Goal: Task Accomplishment & Management: Use online tool/utility

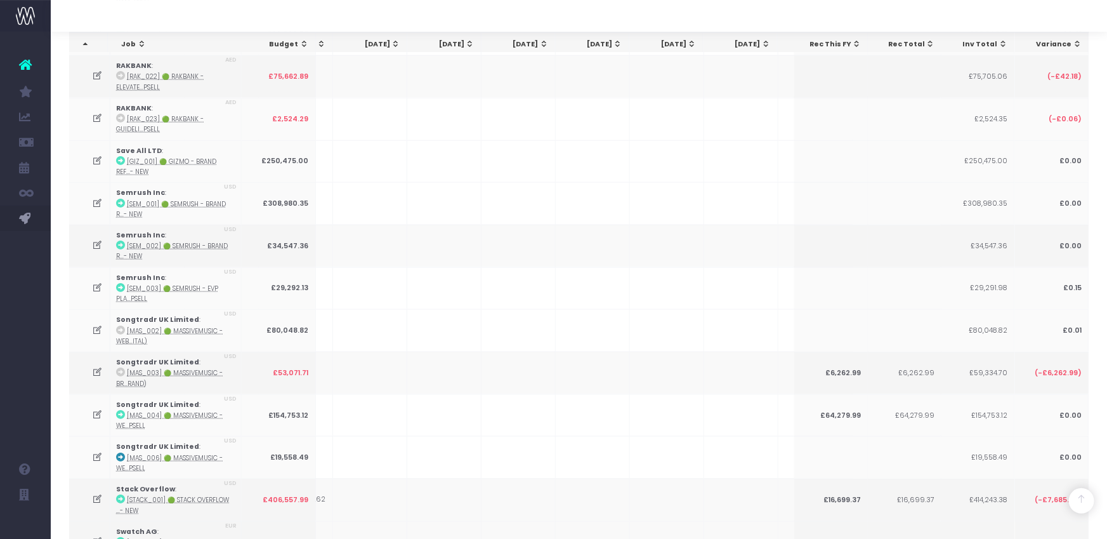
scroll to position [3178, 0]
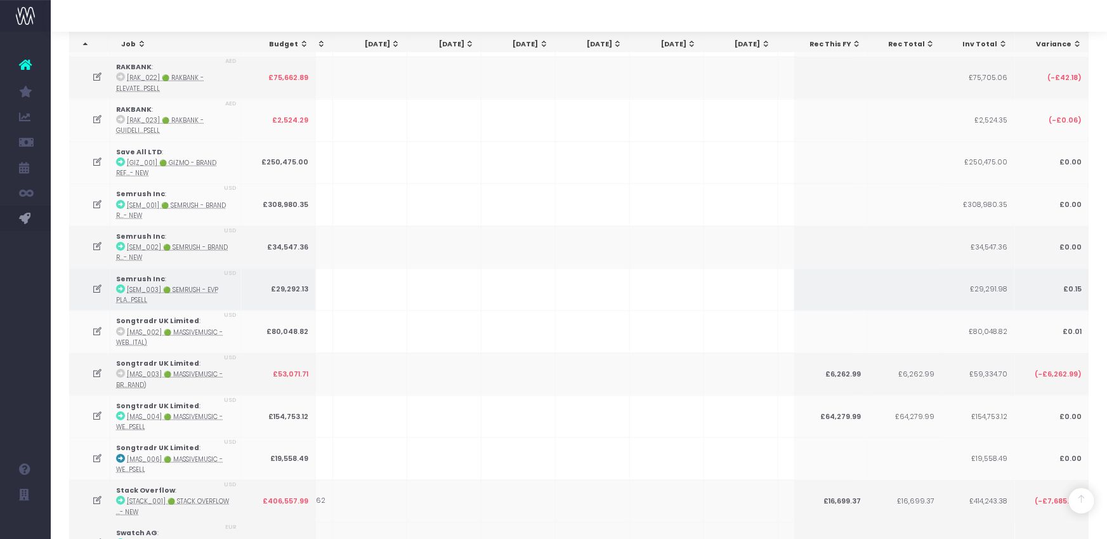
click at [579, 268] on td at bounding box center [593, 289] width 74 height 43
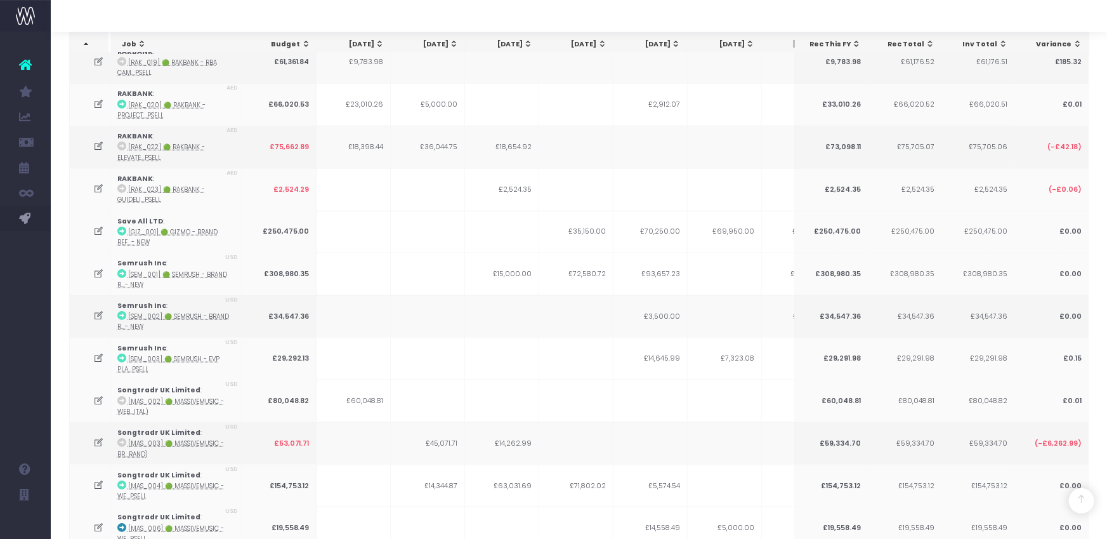
scroll to position [3108, 0]
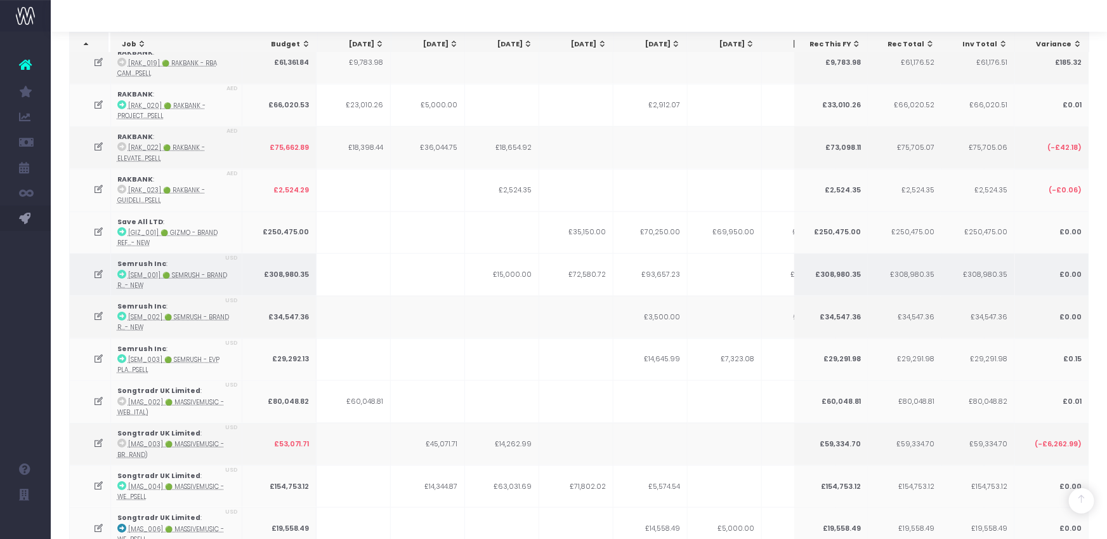
click at [100, 269] on icon at bounding box center [98, 274] width 11 height 11
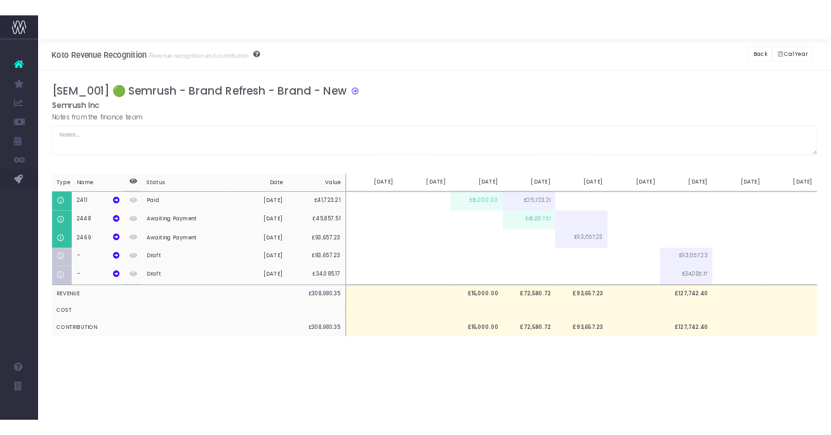
scroll to position [0, 0]
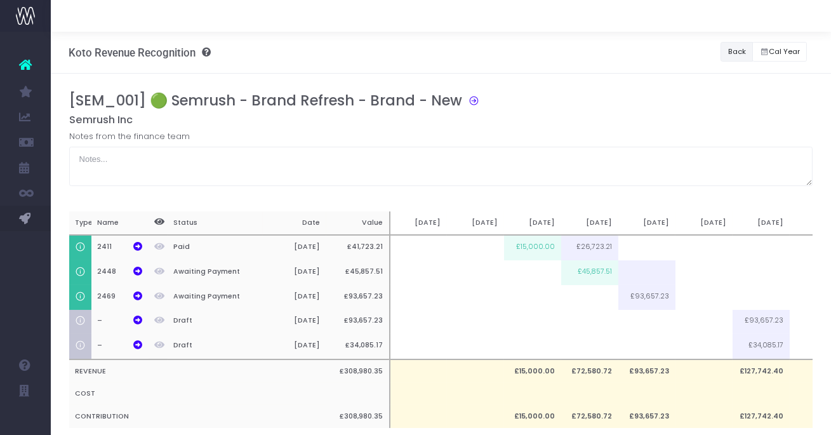
click at [746, 49] on button "Back" at bounding box center [736, 52] width 32 height 20
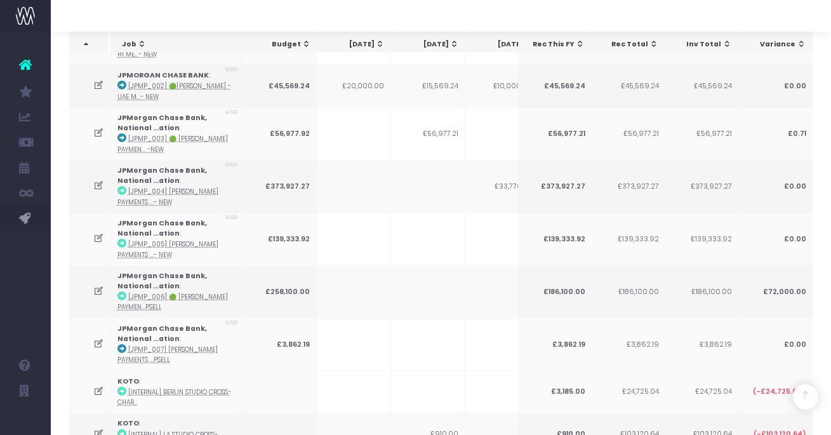
scroll to position [860, 0]
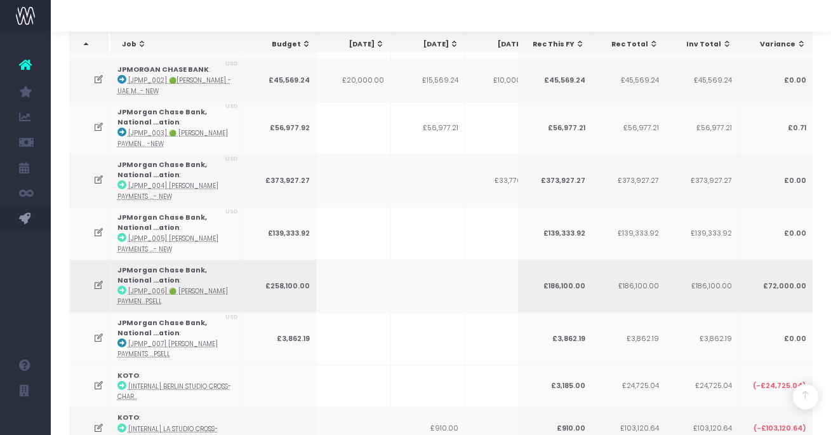
click at [98, 280] on icon at bounding box center [98, 285] width 11 height 11
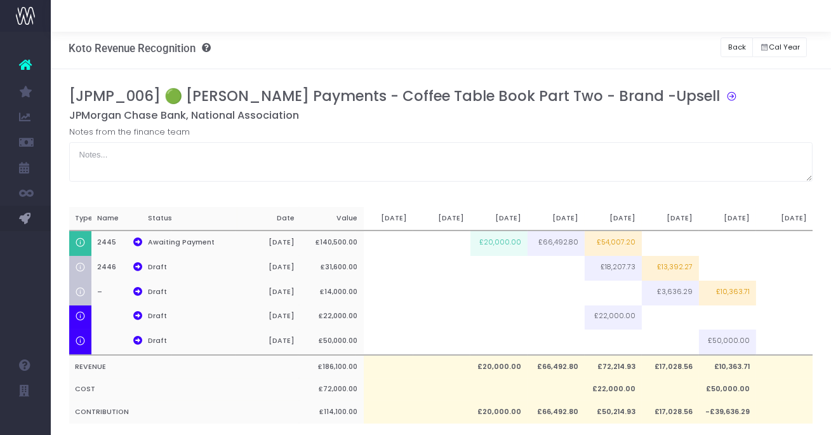
scroll to position [3, 0]
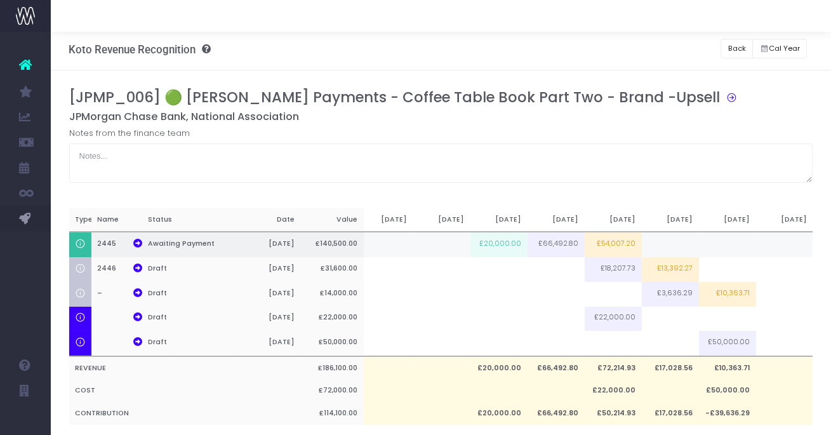
click at [608, 248] on td "£54,007.20" at bounding box center [612, 244] width 57 height 25
type input "£54,007.20"
click at [612, 242] on td at bounding box center [612, 244] width 57 height 25
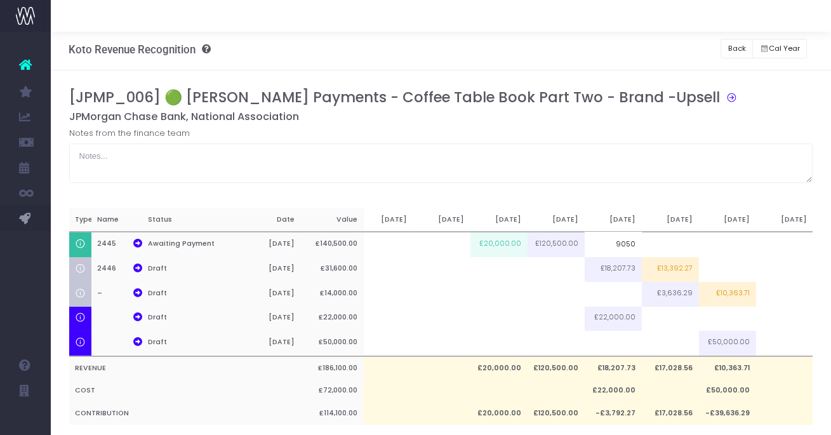
type input "90500"
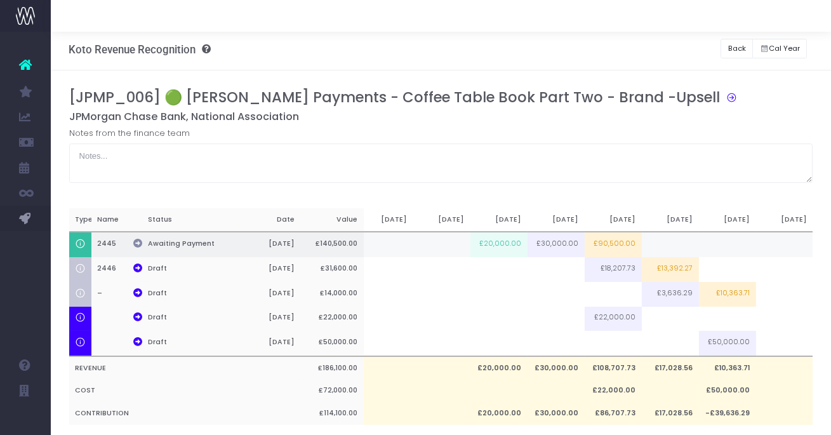
click at [141, 241] on icon at bounding box center [137, 243] width 9 height 9
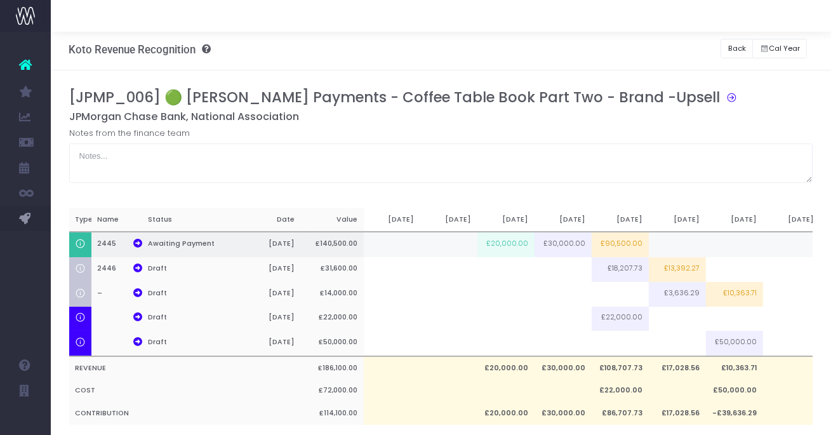
scroll to position [0, 82]
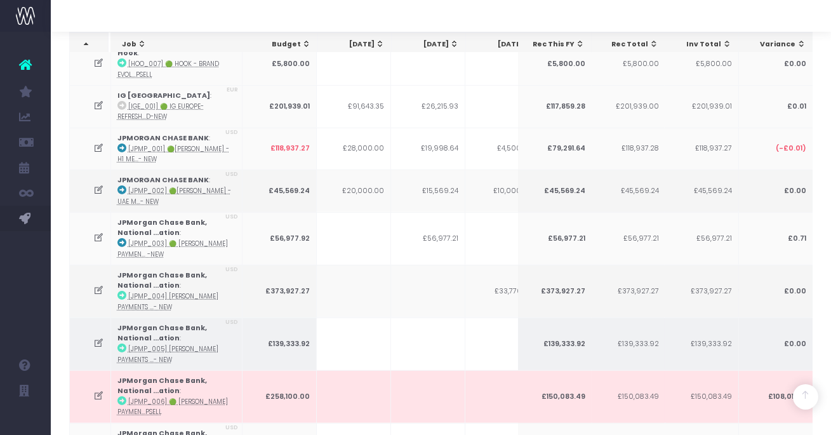
scroll to position [751, 0]
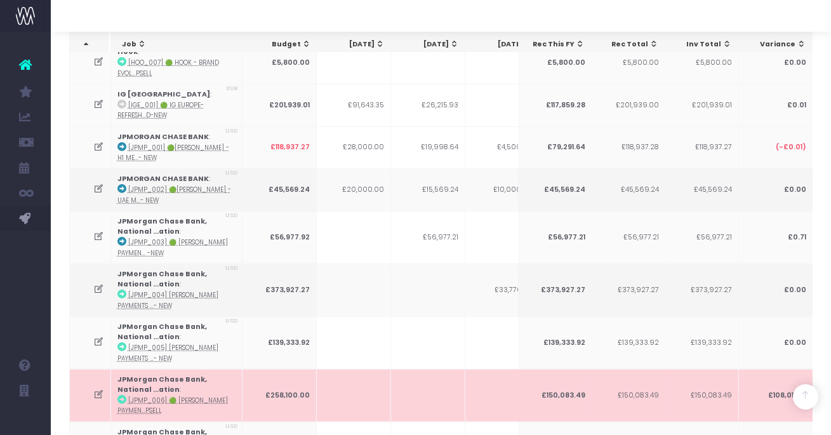
click at [96, 389] on icon at bounding box center [98, 394] width 11 height 11
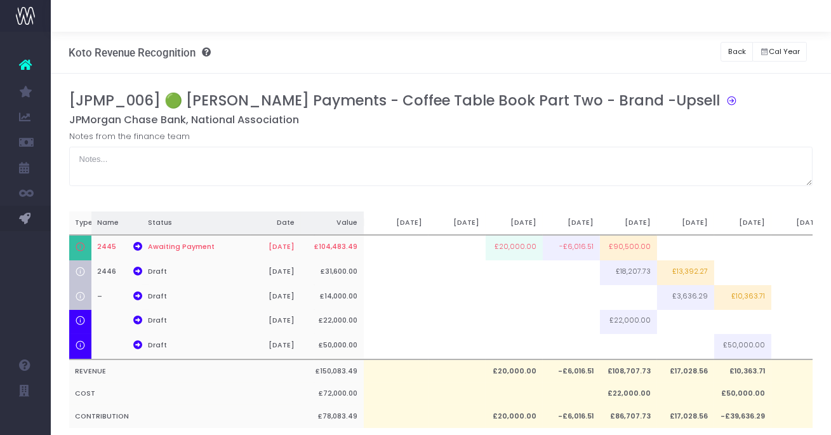
scroll to position [0, 75]
click at [622, 249] on td "£90,500.00" at bounding box center [628, 247] width 57 height 25
type input "£90,500.00"
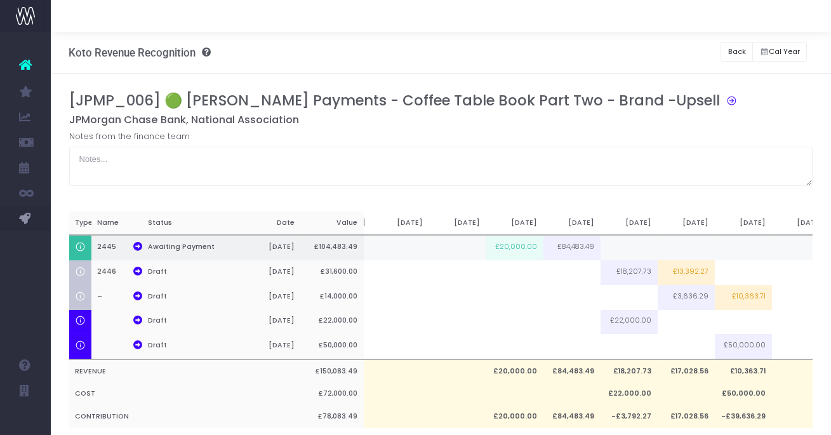
click at [615, 247] on td at bounding box center [628, 247] width 57 height 25
type input "54483.49"
click at [617, 128] on div "[JPMP_006] 🟢 JP Morgan Payments - Coffee Table Book Part Two - Brand -Upsell JP…" at bounding box center [441, 139] width 744 height 94
click at [736, 51] on button "Back" at bounding box center [736, 52] width 32 height 20
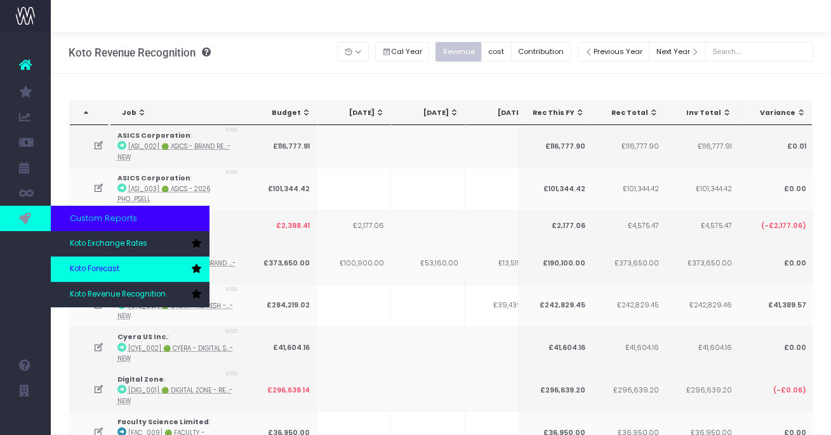
click at [102, 265] on span "Koto Forecast" at bounding box center [94, 268] width 49 height 11
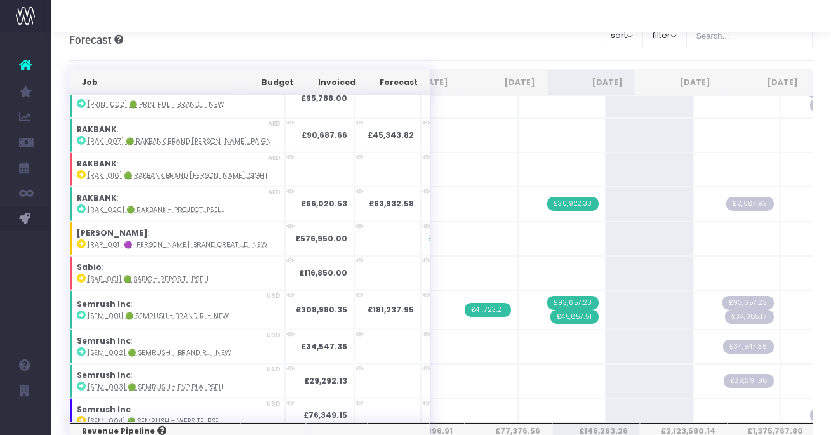
scroll to position [2628, 0]
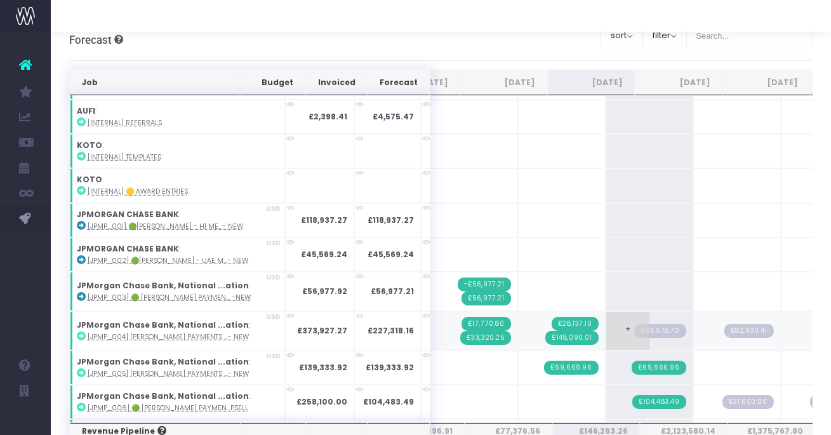
click at [634, 326] on span "£63,678.70" at bounding box center [660, 331] width 52 height 14
click at [82, 331] on icon at bounding box center [81, 335] width 9 height 9
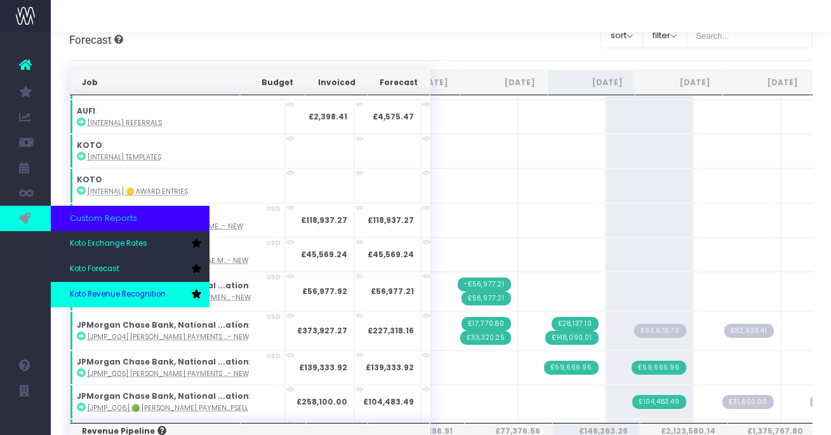
click at [110, 284] on link "Koto Revenue Recognition" at bounding box center [130, 294] width 159 height 25
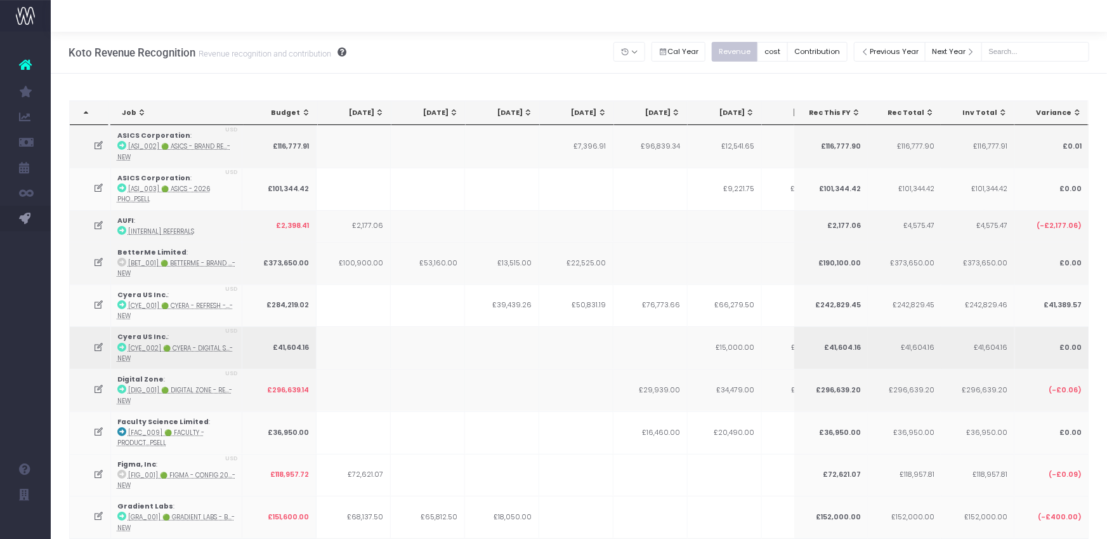
click at [95, 346] on icon at bounding box center [98, 347] width 11 height 11
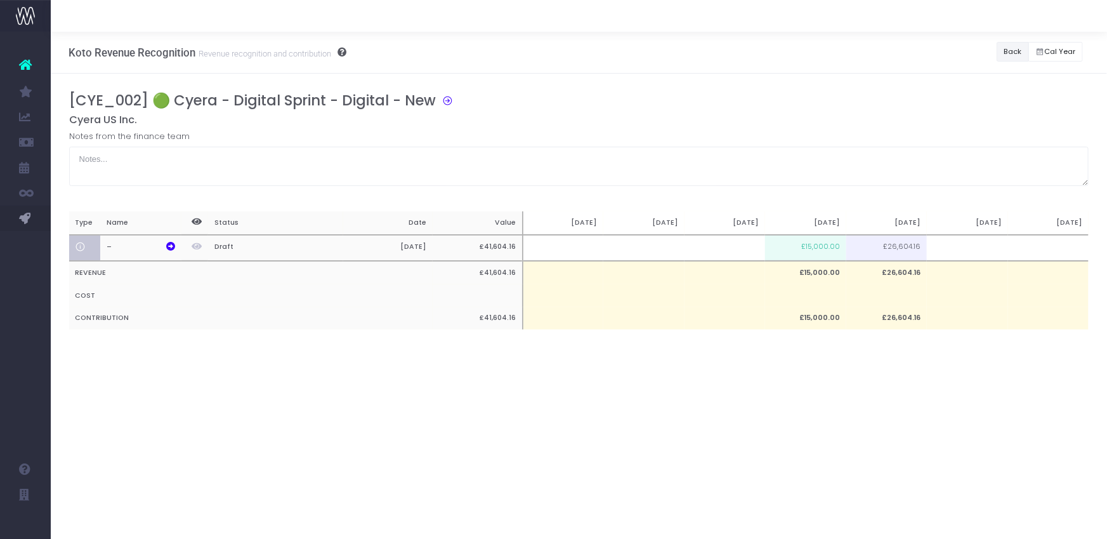
click at [830, 49] on button "Back" at bounding box center [1013, 52] width 32 height 20
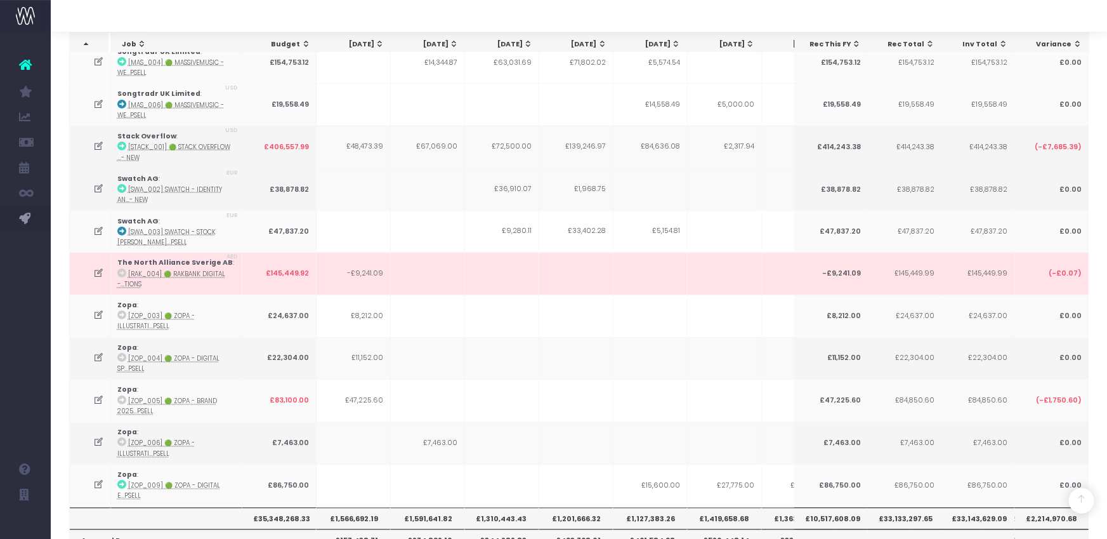
scroll to position [3548, 0]
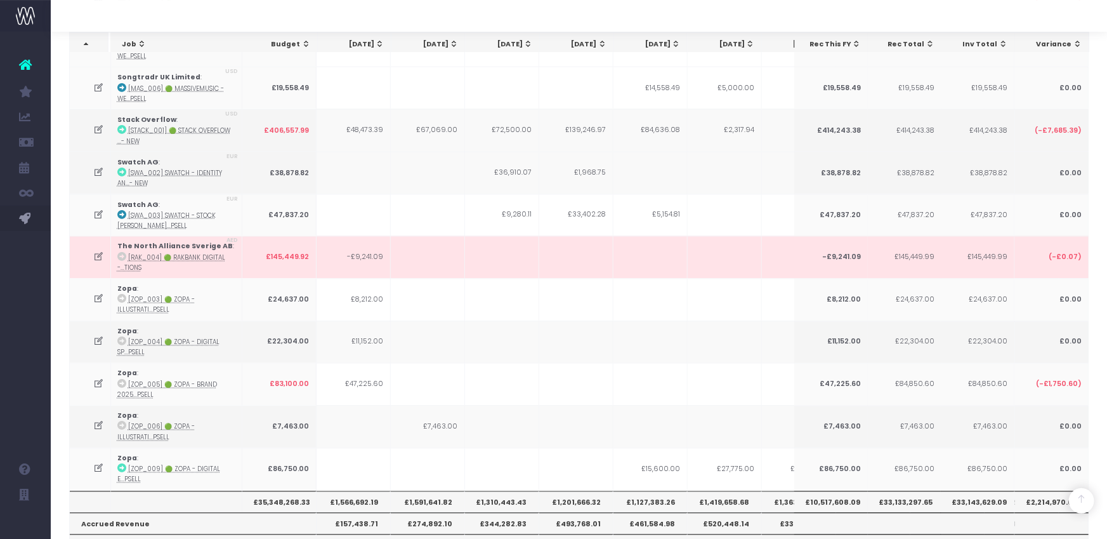
click at [97, 434] on icon at bounding box center [98, 468] width 11 height 11
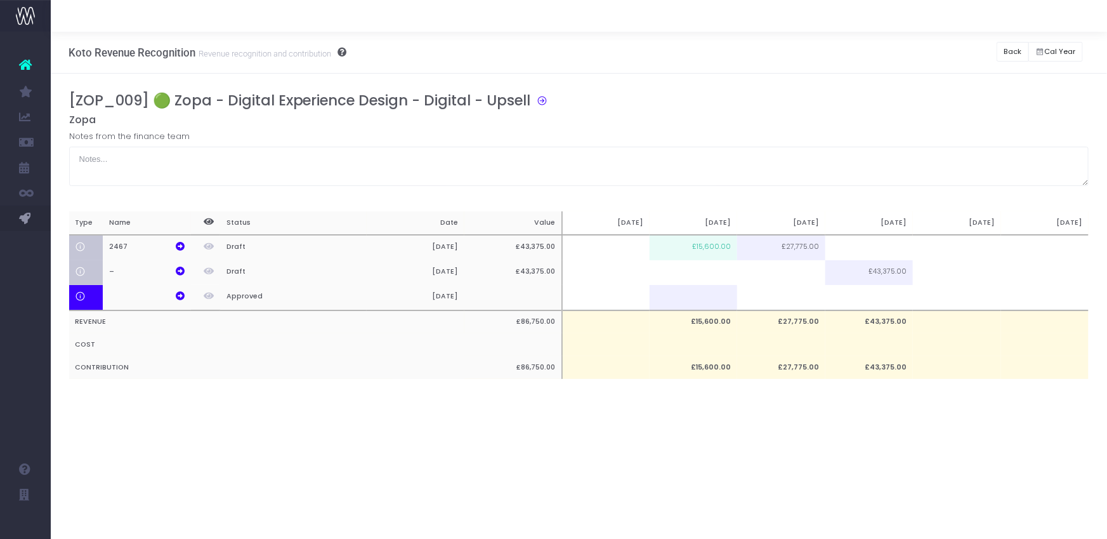
scroll to position [0, 0]
click at [801, 276] on td at bounding box center [781, 272] width 88 height 25
type input "13012.5"
click at [830, 49] on button "Back" at bounding box center [1013, 52] width 32 height 20
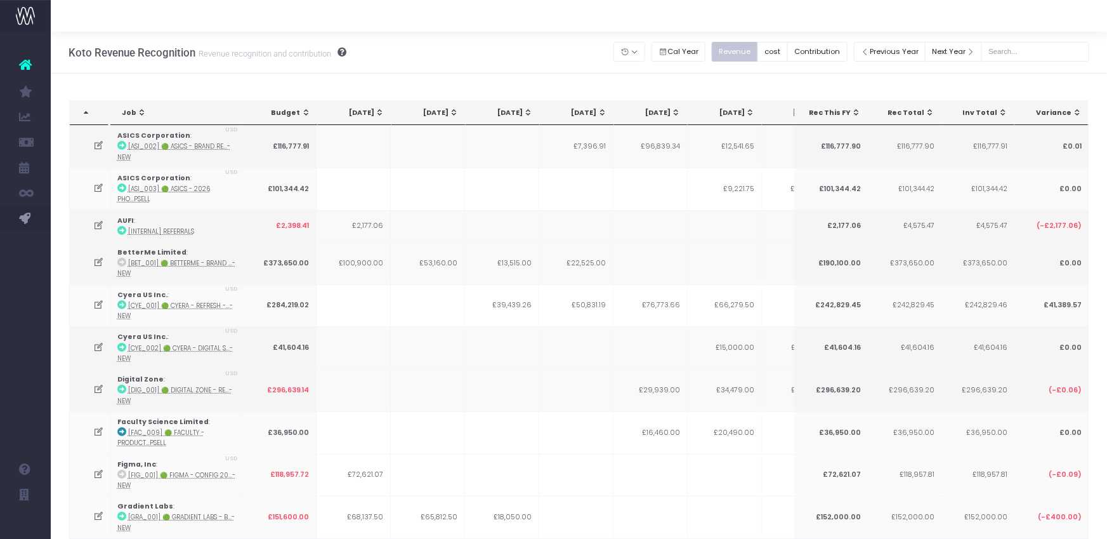
drag, startPoint x: 607, startPoint y: 255, endPoint x: 498, endPoint y: 539, distance: 303.7
click at [607, 256] on td "£22,525.00" at bounding box center [576, 263] width 74 height 43
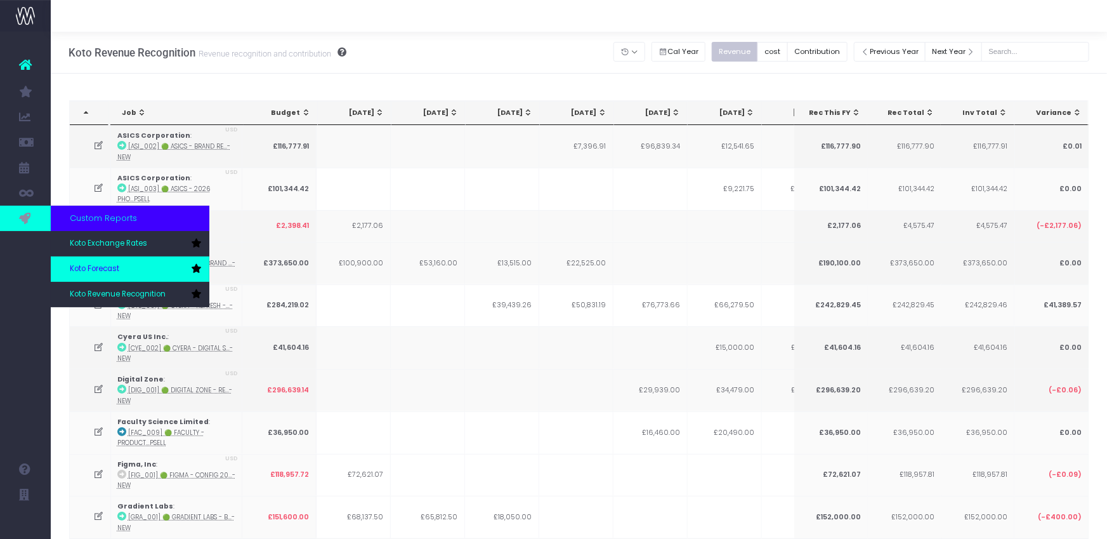
click at [103, 265] on span "Koto Forecast" at bounding box center [94, 268] width 49 height 11
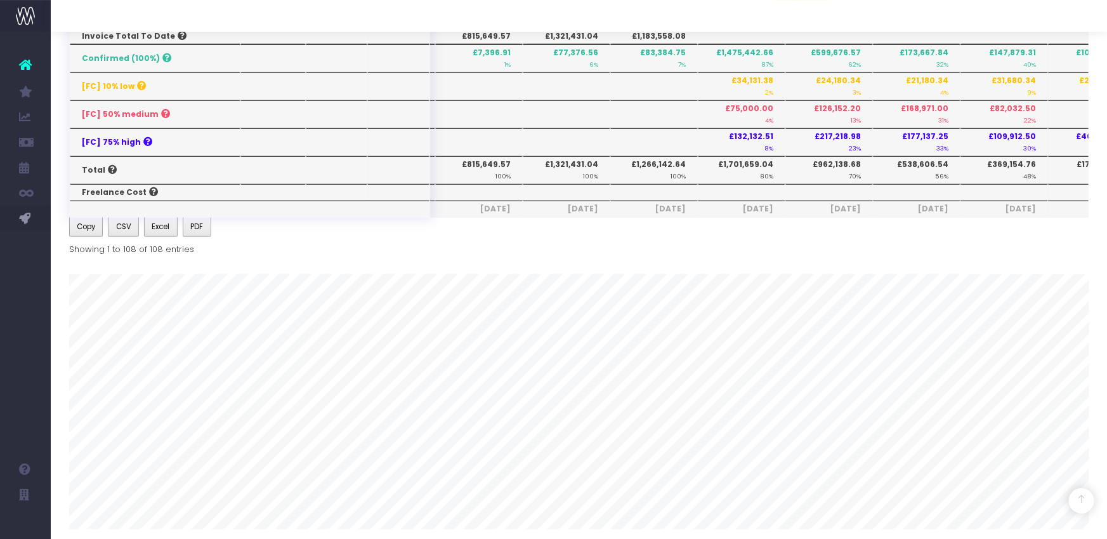
scroll to position [510, 0]
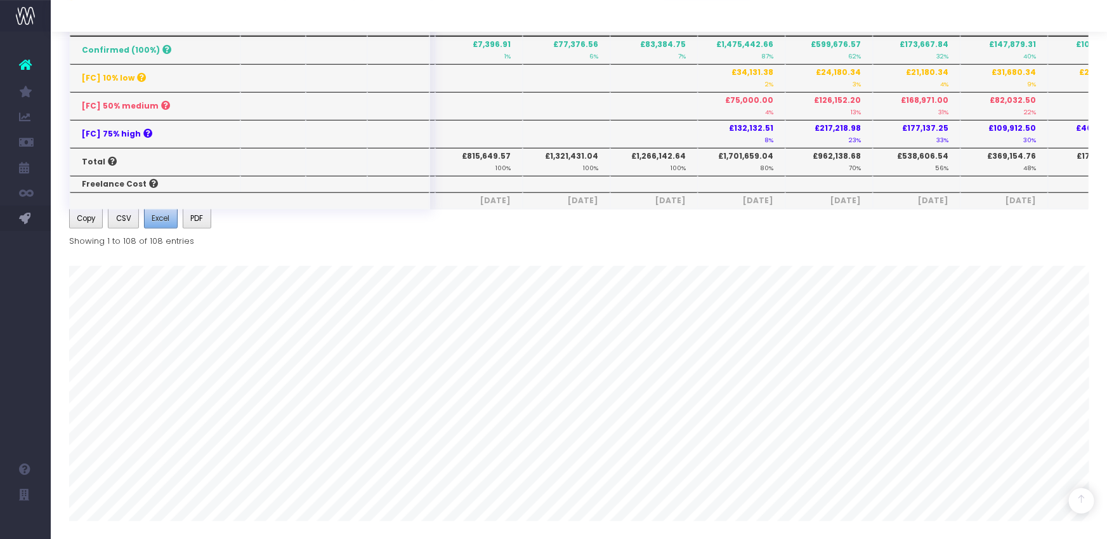
click at [167, 224] on button "Excel" at bounding box center [161, 218] width 34 height 20
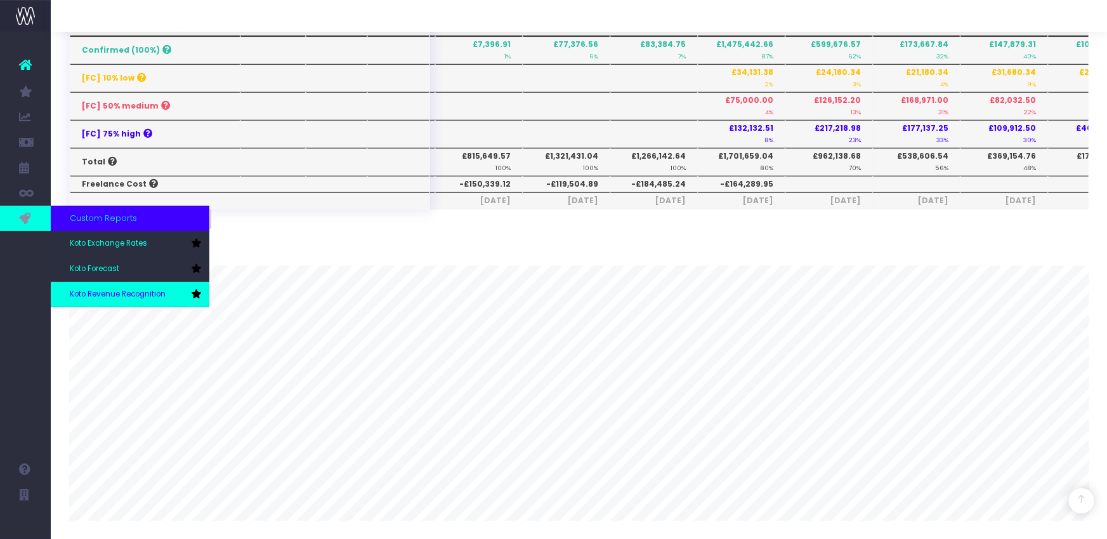
click at [96, 287] on link "Koto Revenue Recognition" at bounding box center [130, 294] width 159 height 25
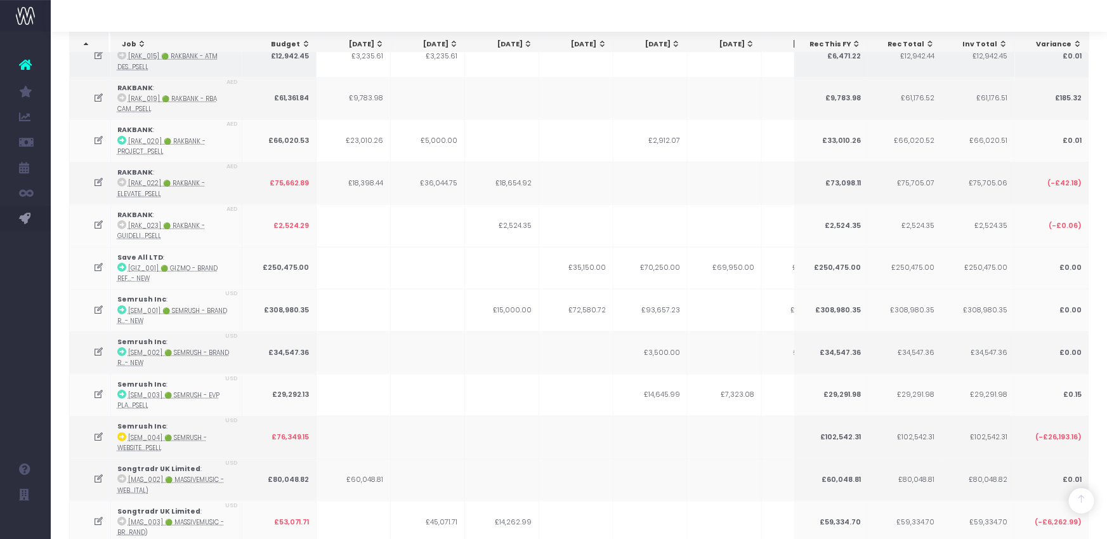
scroll to position [3123, 0]
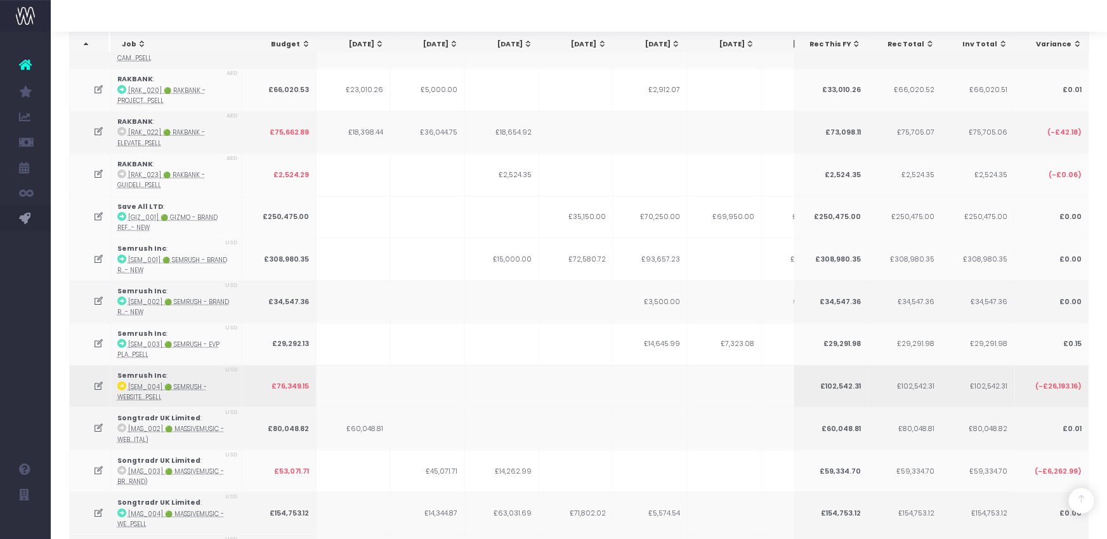
click at [100, 381] on icon at bounding box center [98, 386] width 11 height 11
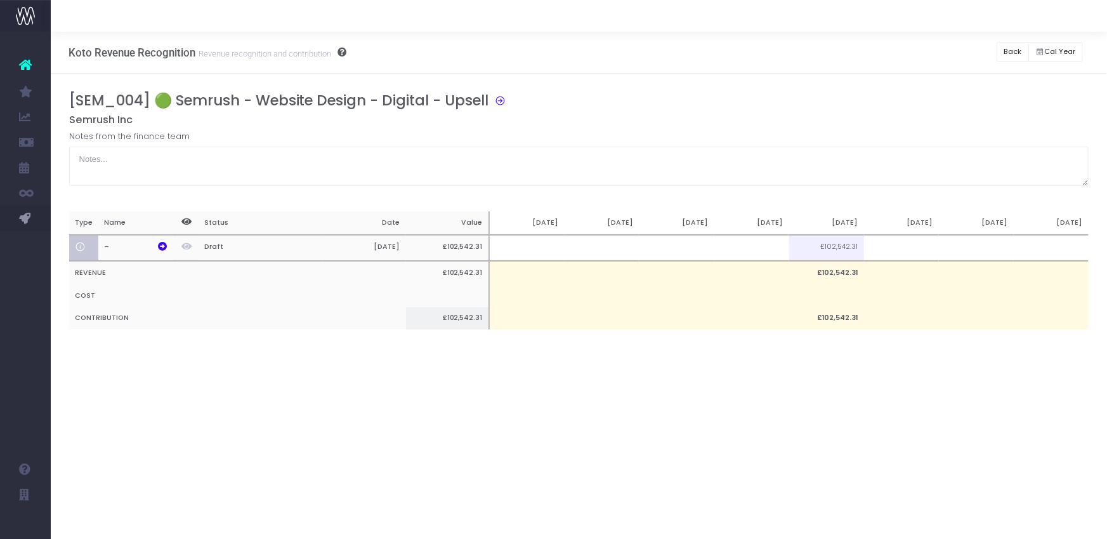
scroll to position [0, 0]
click at [706, 246] on td at bounding box center [677, 248] width 75 height 26
type input "10000"
click at [697, 317] on td "£10,000.00" at bounding box center [677, 318] width 75 height 23
click at [742, 251] on td at bounding box center [752, 248] width 75 height 26
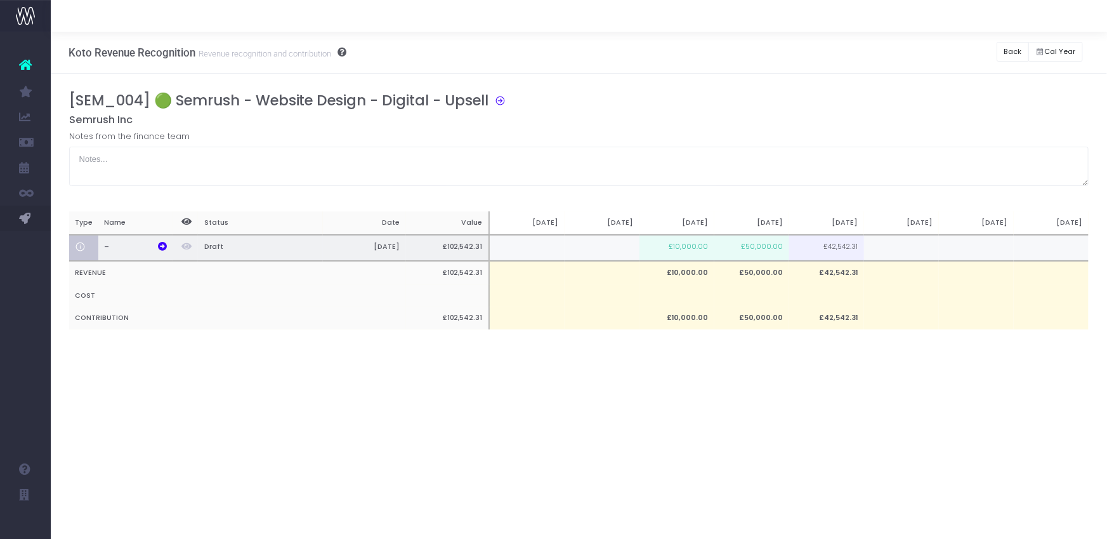
click at [749, 247] on td "£50,000.00" at bounding box center [752, 248] width 75 height 26
type input "£50,000.00"
click at [756, 115] on h5 "Semrush Inc" at bounding box center [579, 120] width 1020 height 13
click at [771, 249] on td at bounding box center [752, 248] width 75 height 26
click at [692, 250] on td "£10,000.00" at bounding box center [677, 248] width 75 height 26
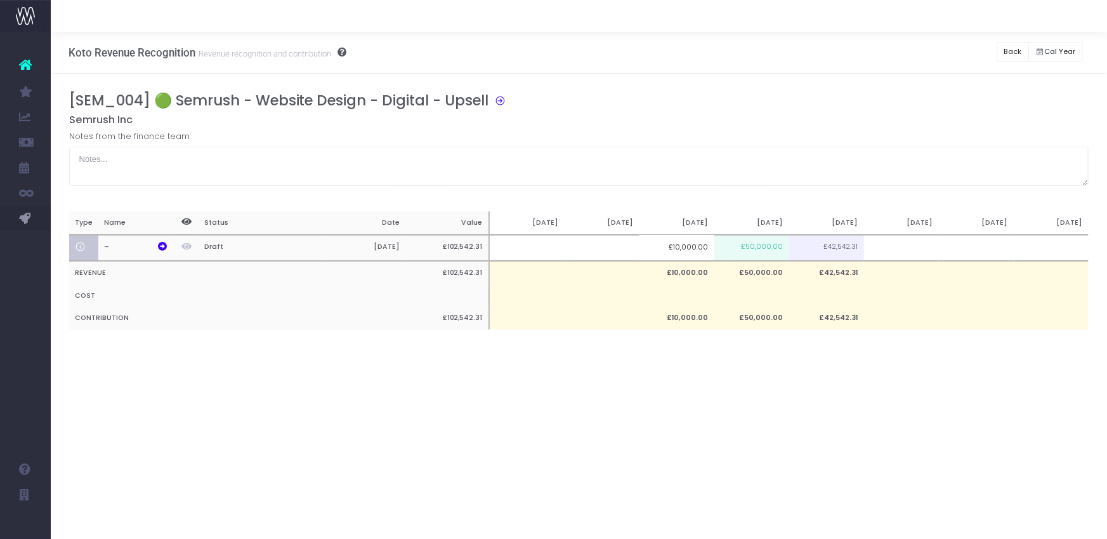
click at [756, 128] on div "[SEM_004] 🟢 Semrush - Website Design - Digital - Upsell Semrush Inc Notes from …" at bounding box center [579, 139] width 1020 height 94
click at [756, 250] on td "£50,000.00" at bounding box center [752, 248] width 75 height 26
type input "£50,000.00"
click at [729, 355] on div "[SEM_004] 🟢 Semrush - Website Design - Digital - Upsell Semrush Inc Notes from …" at bounding box center [579, 224] width 1057 height 300
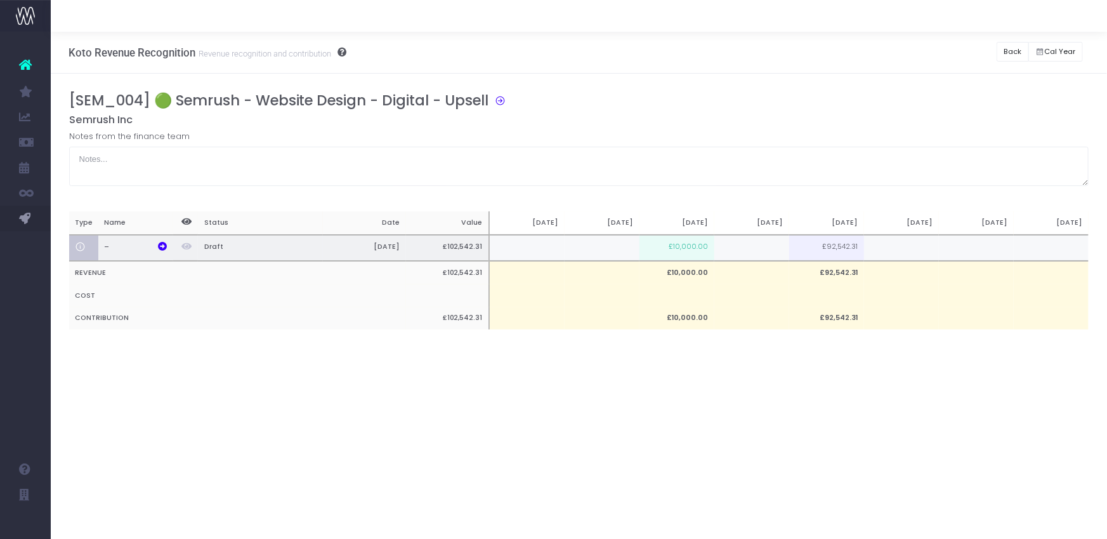
click at [690, 244] on td "£10,000.00" at bounding box center [677, 248] width 75 height 26
click at [695, 248] on td "£10,000.00" at bounding box center [677, 248] width 75 height 26
type input "7500"
click at [772, 244] on td at bounding box center [752, 248] width 75 height 26
type input "35000"
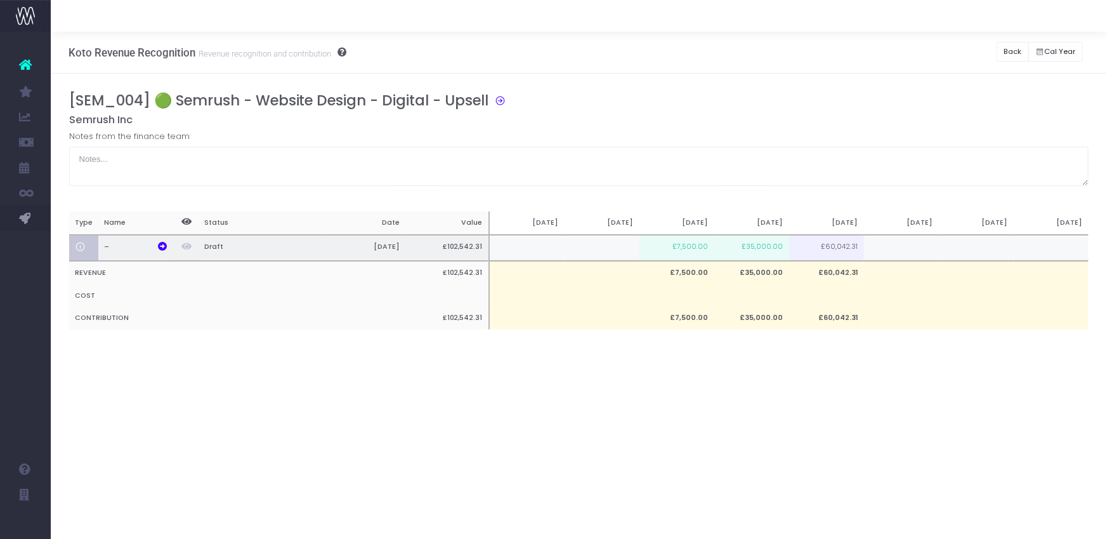
click at [897, 247] on td at bounding box center [901, 248] width 75 height 26
type input "25000"
click at [906, 376] on div "Koto Revenue Recognition Revenue recognition and contribution Back Hide history…" at bounding box center [579, 285] width 1057 height 507
click at [1010, 51] on button "Back" at bounding box center [1013, 52] width 32 height 20
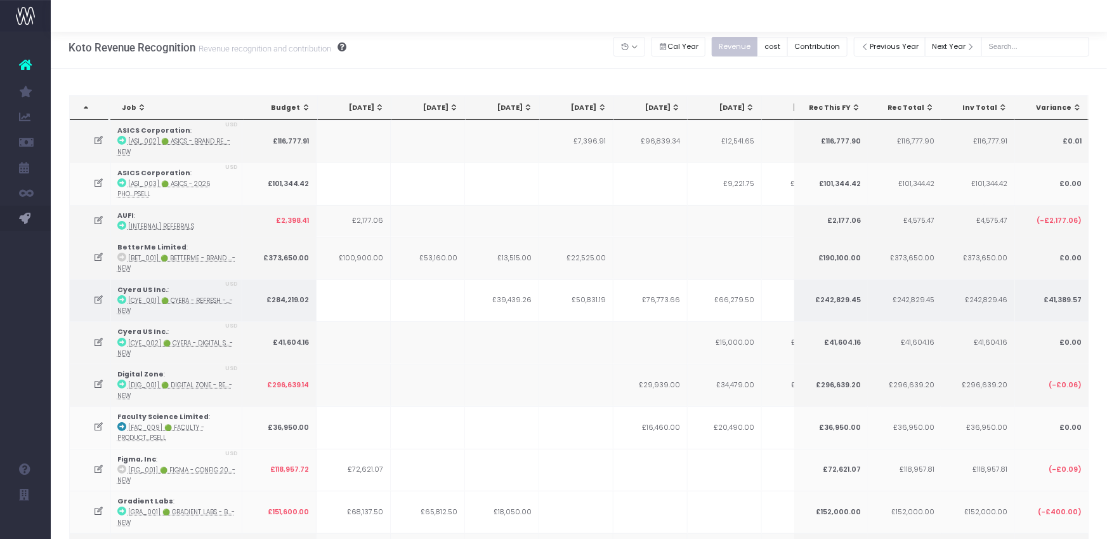
scroll to position [0, 4]
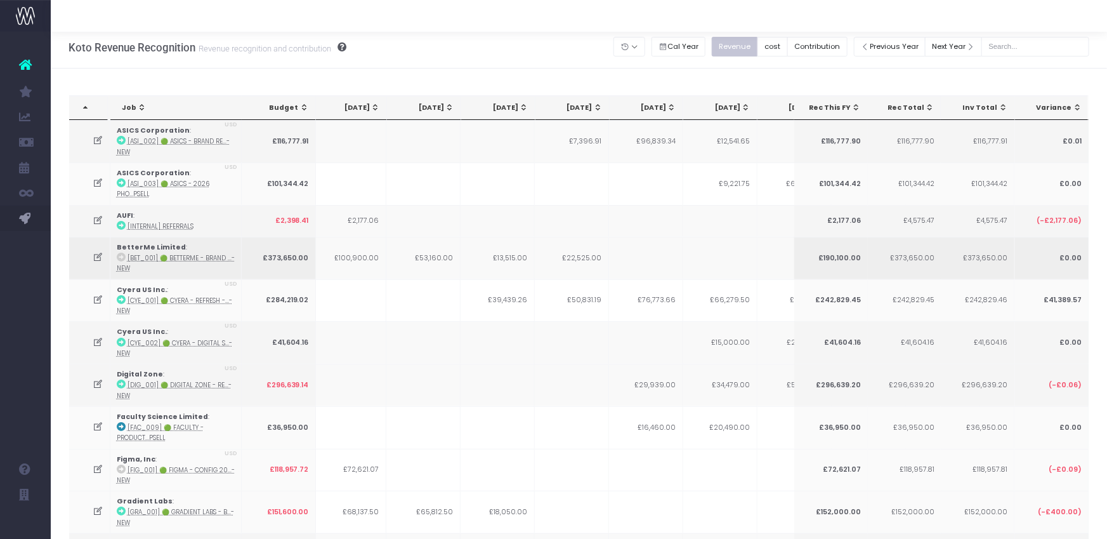
click at [642, 246] on td at bounding box center [646, 258] width 74 height 43
